Goal: Use online tool/utility: Utilize a website feature to perform a specific function

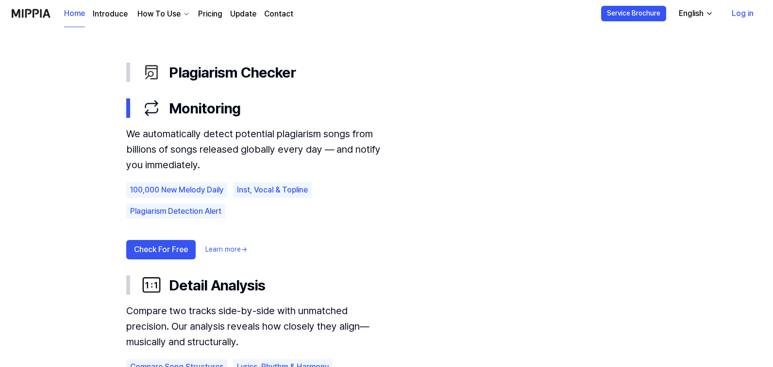
scroll to position [534, 0]
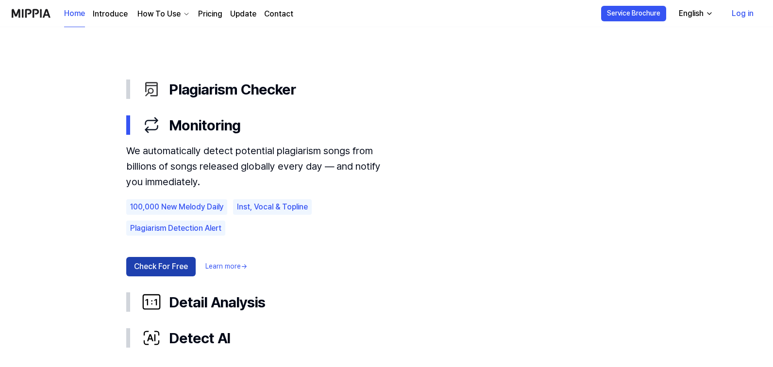
click at [160, 267] on button "Check For Free" at bounding box center [160, 266] width 69 height 19
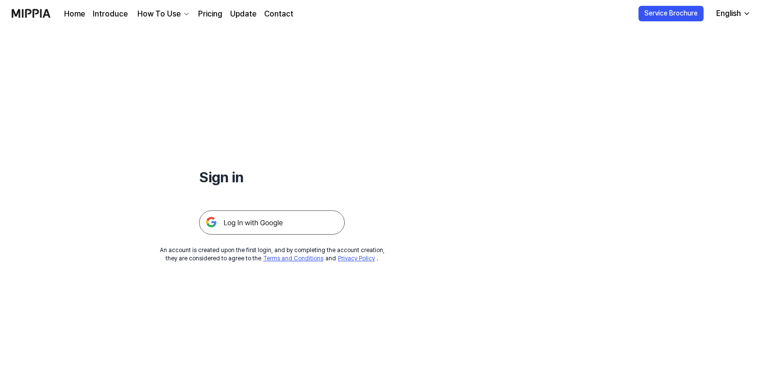
click at [237, 224] on img at bounding box center [272, 223] width 146 height 24
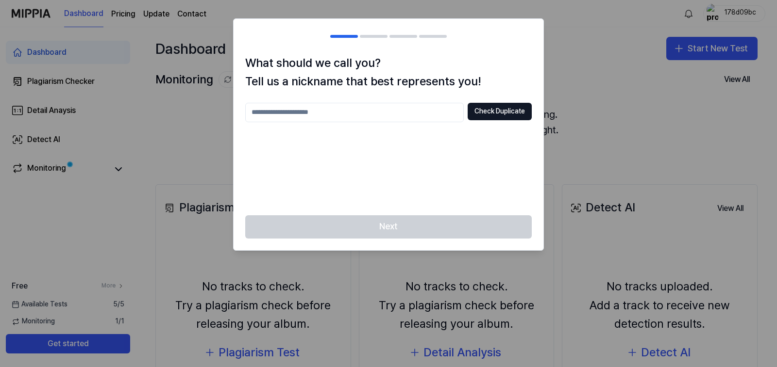
click at [598, 152] on div at bounding box center [388, 183] width 777 height 367
click at [334, 110] on input "text" at bounding box center [354, 112] width 218 height 19
click at [487, 109] on button "Check Duplicate" at bounding box center [499, 111] width 64 height 17
drag, startPoint x: 270, startPoint y: 113, endPoint x: 228, endPoint y: 113, distance: 41.7
click at [228, 113] on body "Dashboard Pricing Update Contact 178d09bc Dashboard Plagiarism Checker Detail A…" at bounding box center [388, 183] width 777 height 367
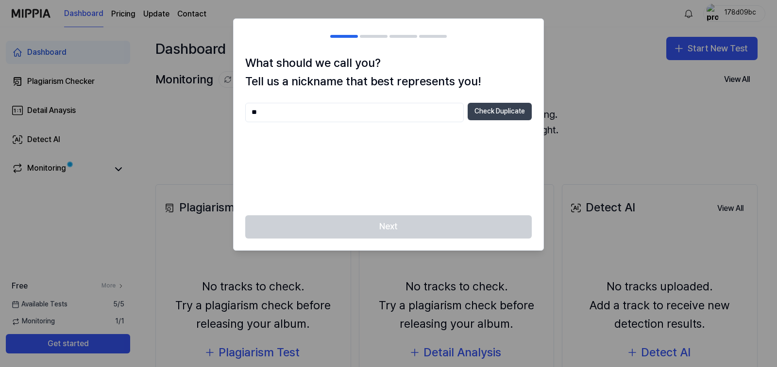
type input "**"
click at [490, 113] on button "Check Duplicate" at bounding box center [499, 111] width 64 height 17
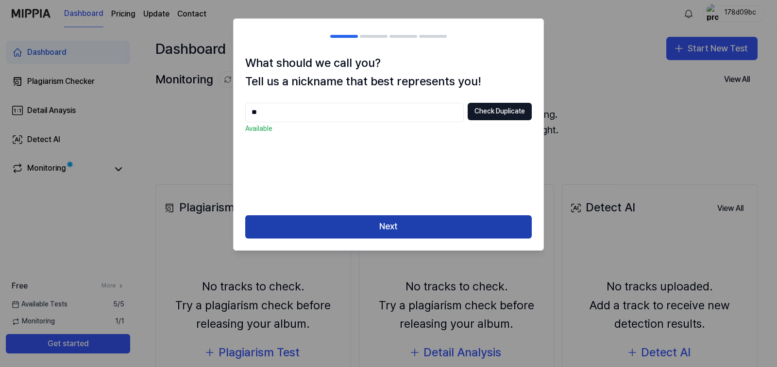
click at [398, 232] on button "Next" at bounding box center [388, 226] width 286 height 23
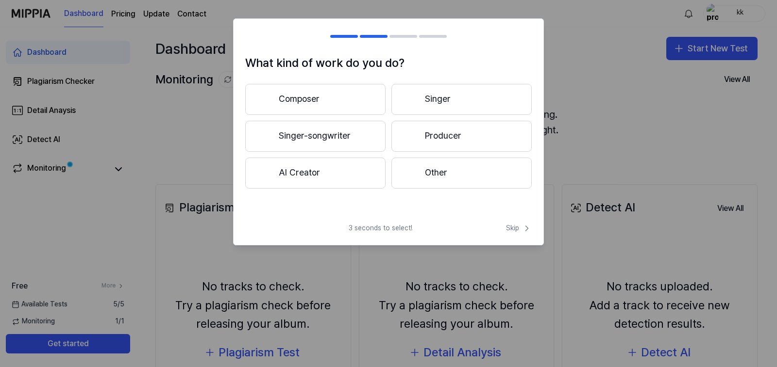
click at [439, 98] on button "Singer" at bounding box center [461, 99] width 140 height 31
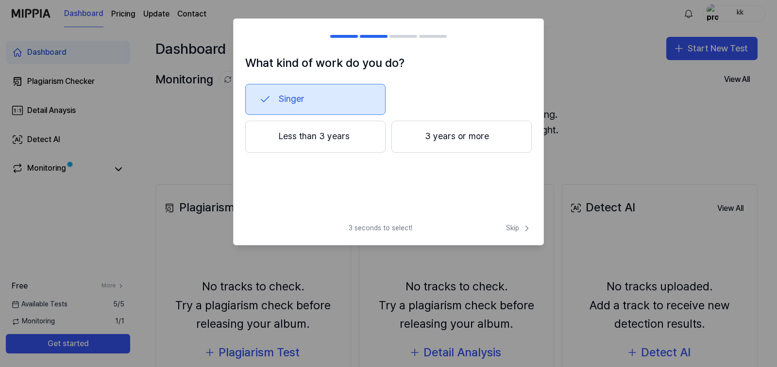
click at [451, 139] on button "3 years or more" at bounding box center [461, 137] width 140 height 32
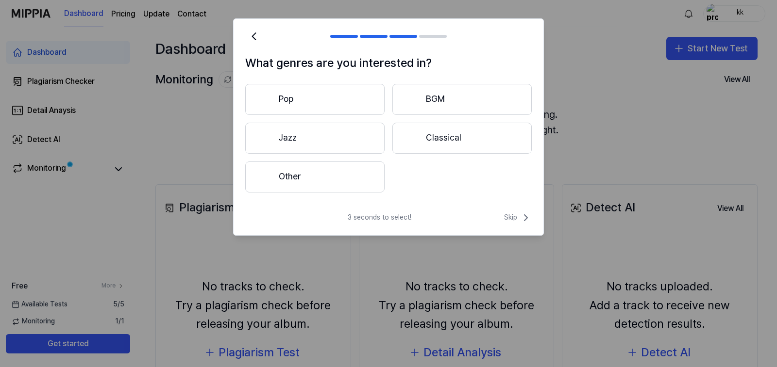
click at [299, 179] on button "Other" at bounding box center [314, 177] width 139 height 31
